Goal: Find specific page/section: Find specific page/section

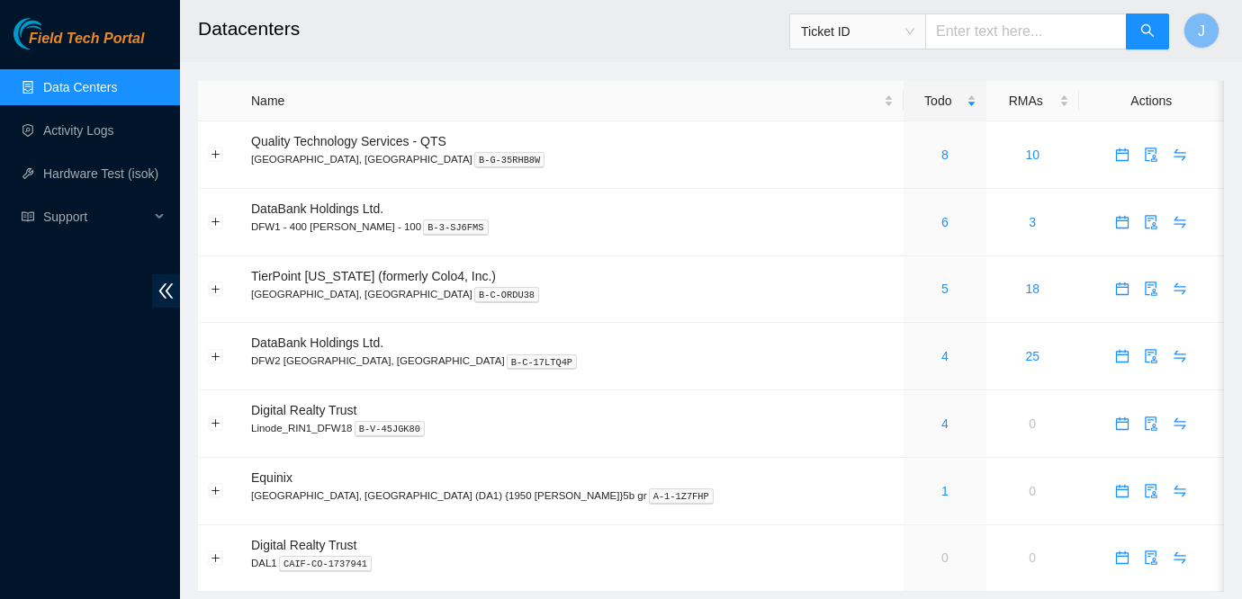
click at [62, 80] on link "Data Centers" at bounding box center [80, 87] width 74 height 14
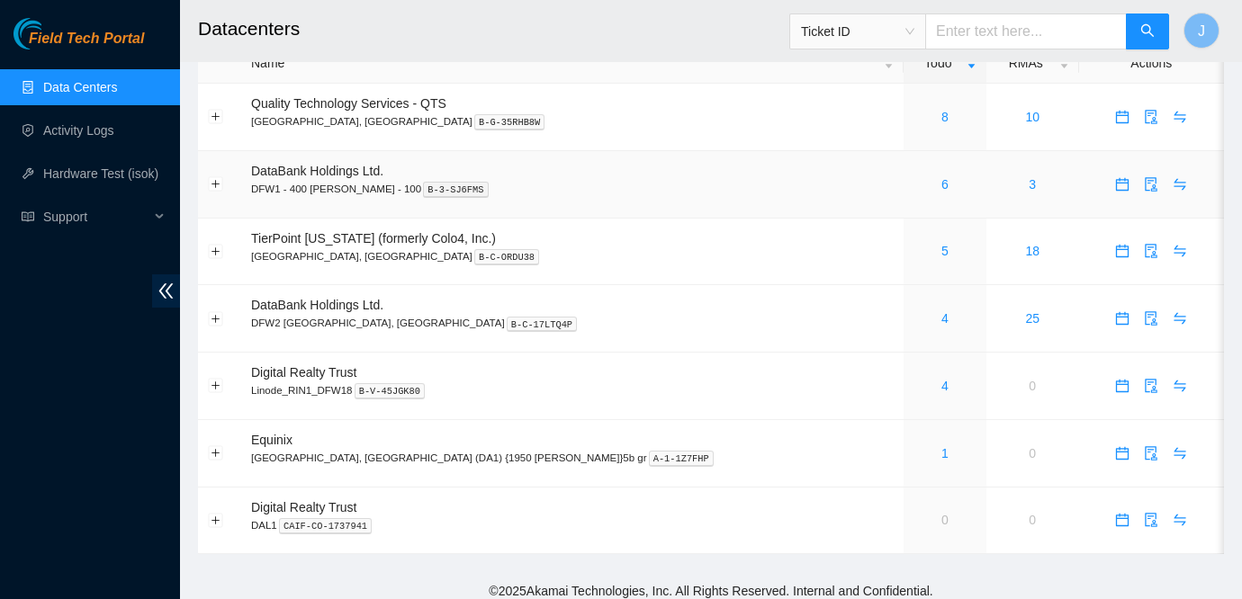
scroll to position [43, 0]
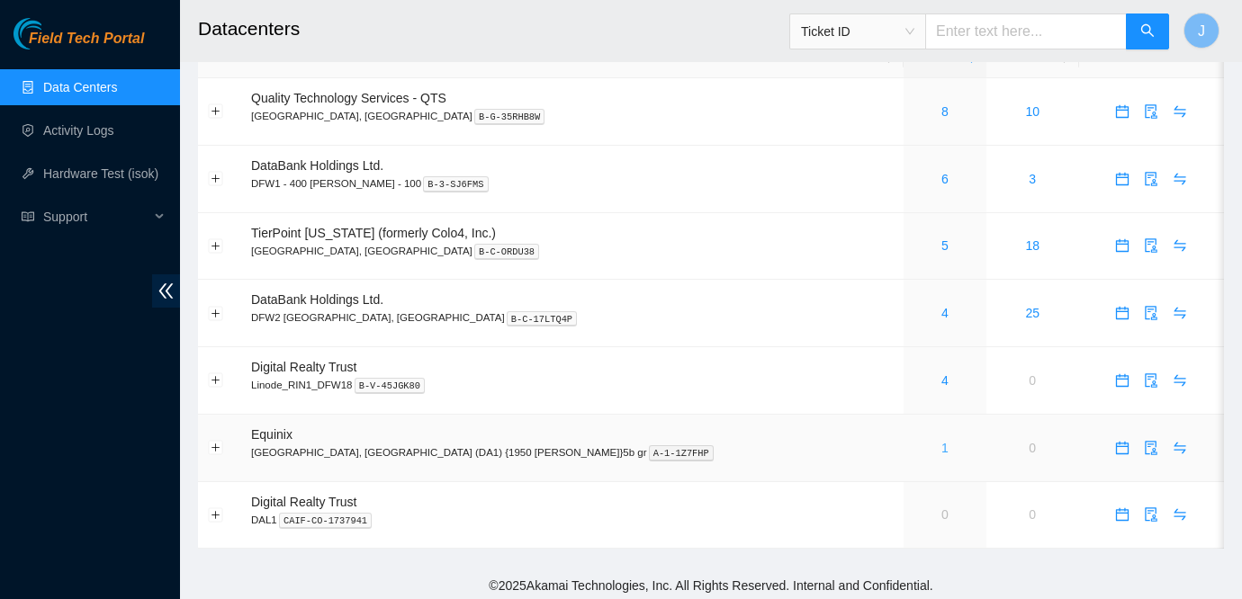
click at [941, 445] on link "1" at bounding box center [944, 448] width 7 height 14
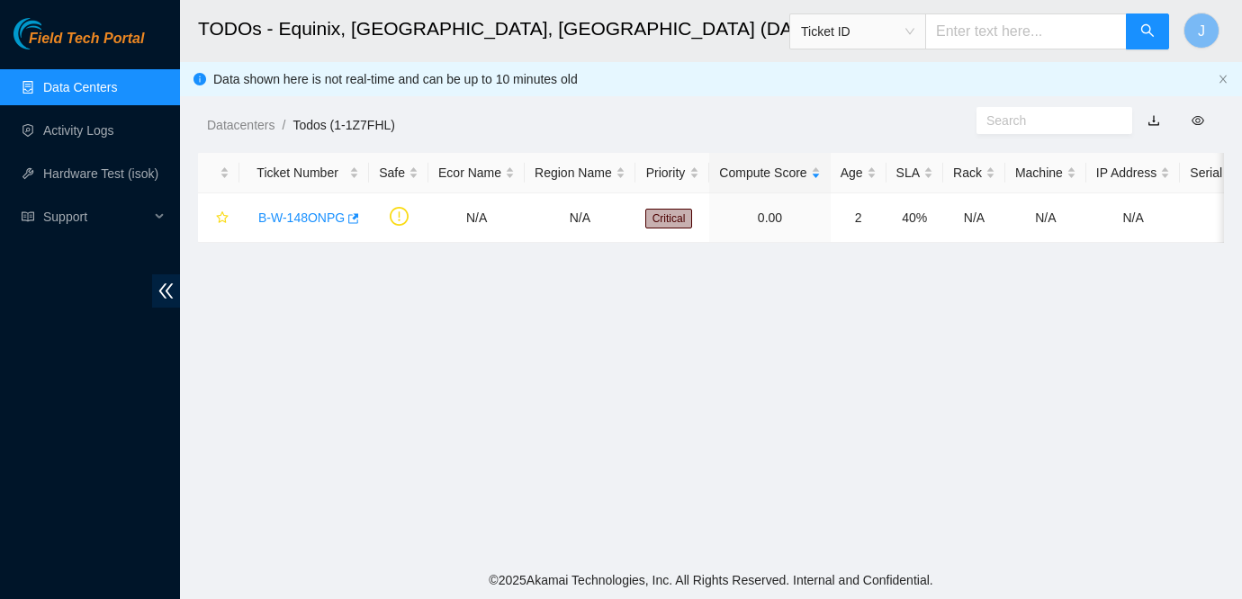
click at [71, 41] on span "Field Tech Portal" at bounding box center [86, 39] width 115 height 17
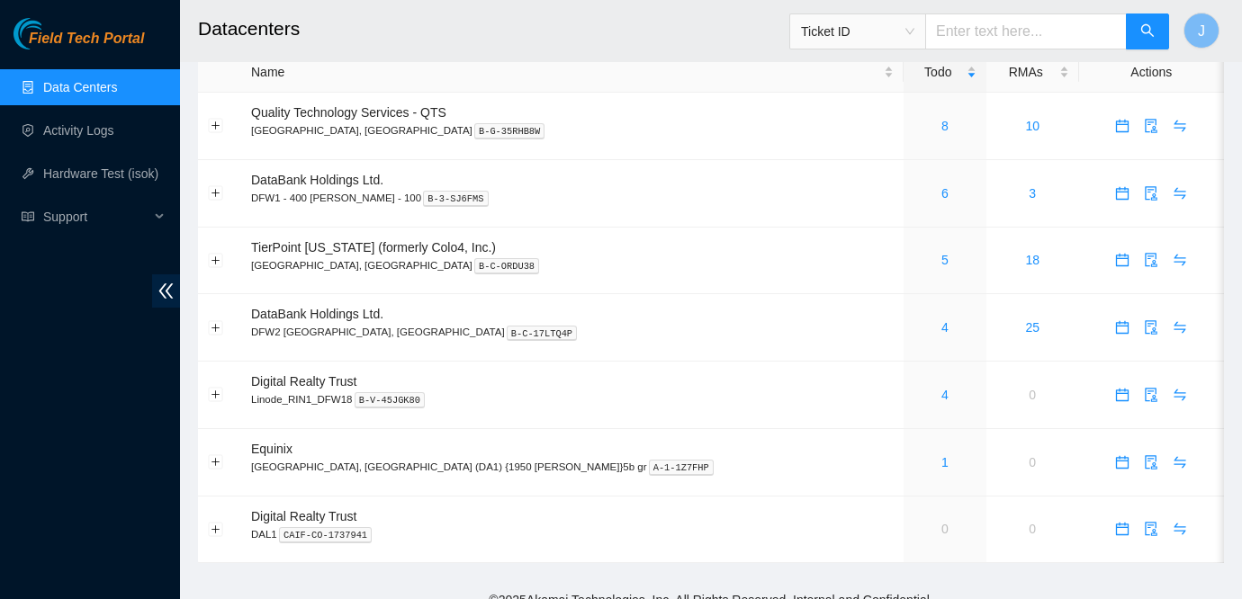
scroll to position [25, 0]
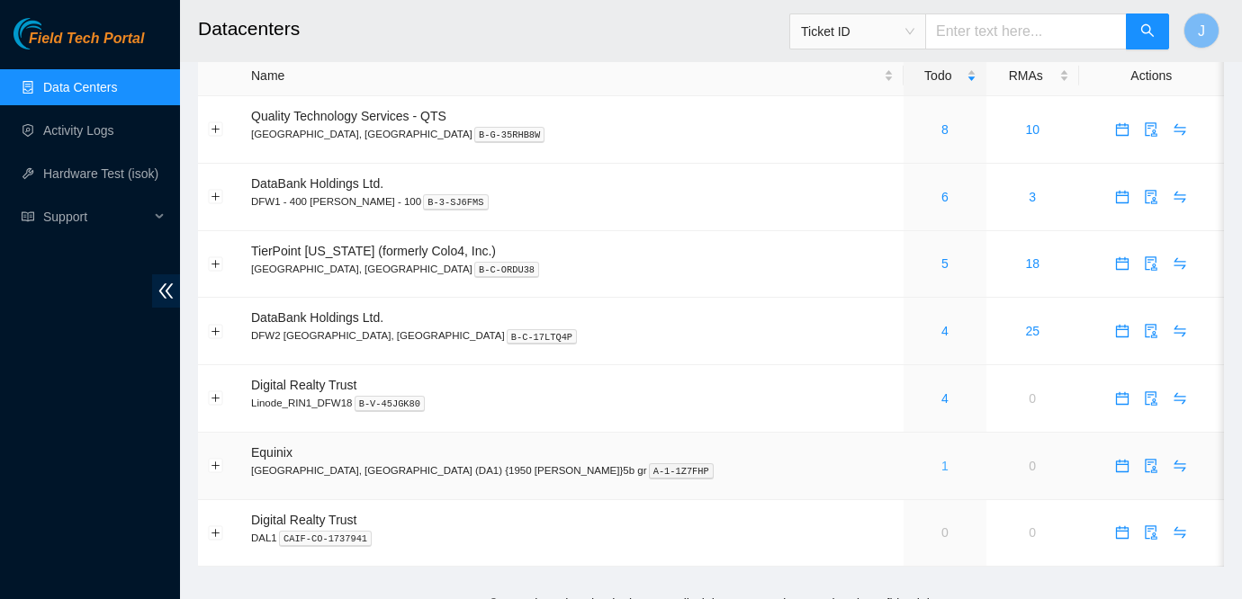
click at [941, 464] on link "1" at bounding box center [944, 466] width 7 height 14
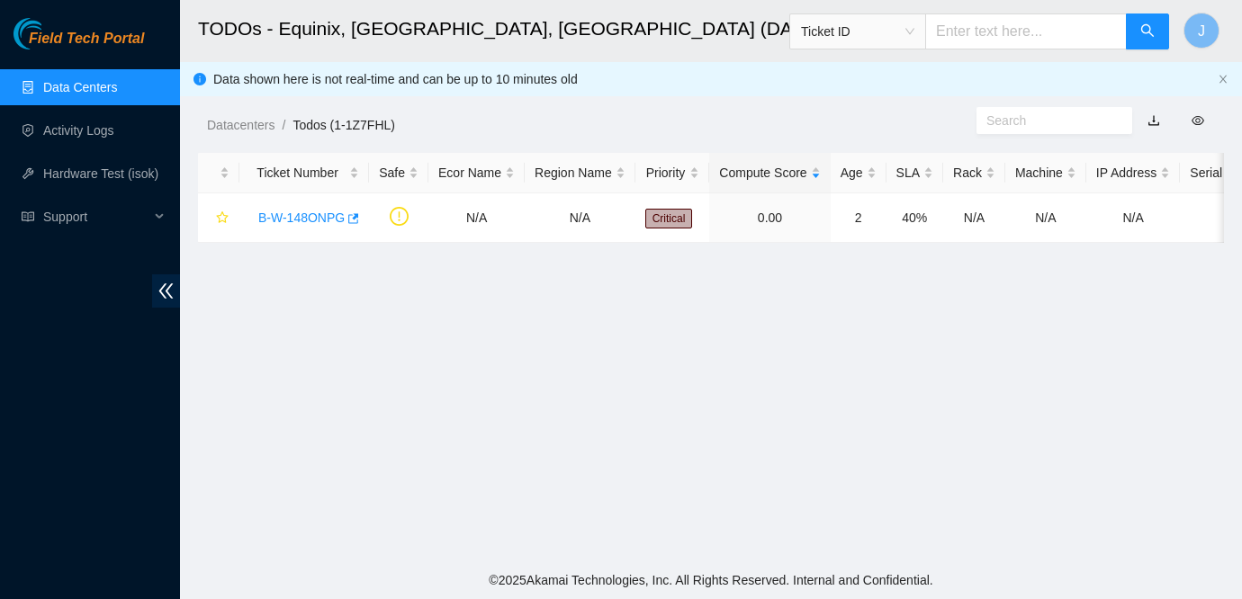
click at [56, 92] on link "Data Centers" at bounding box center [80, 87] width 74 height 14
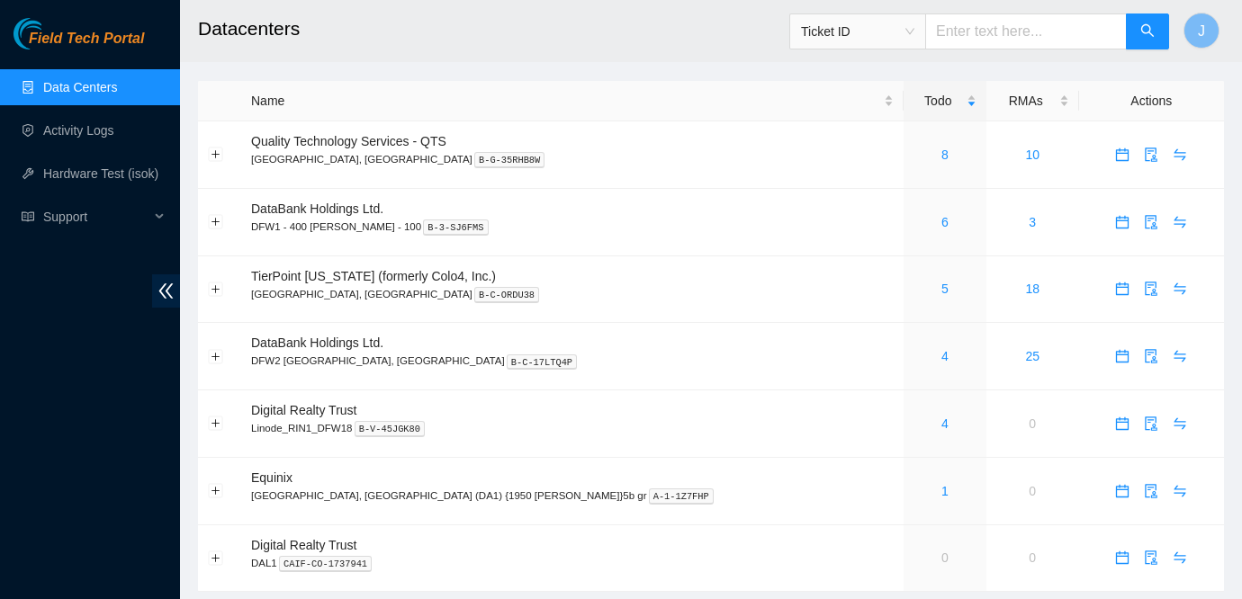
click at [63, 83] on link "Data Centers" at bounding box center [80, 87] width 74 height 14
